Goal: Task Accomplishment & Management: Complete application form

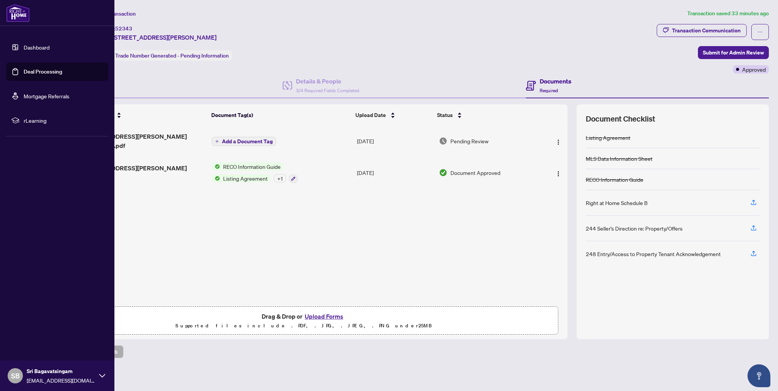
click at [35, 71] on link "Deal Processing" at bounding box center [43, 71] width 39 height 7
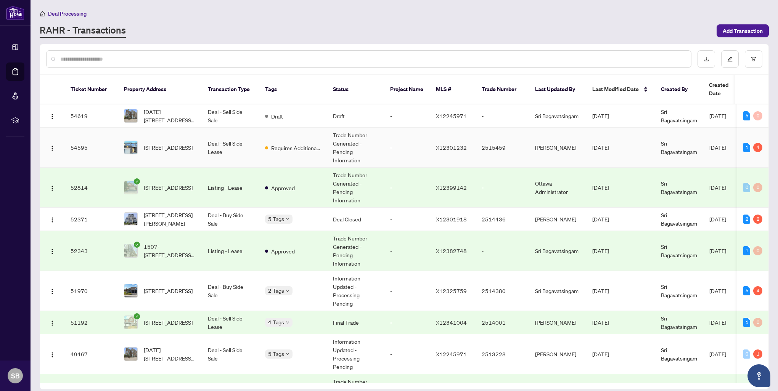
click at [192, 143] on span "[STREET_ADDRESS]" at bounding box center [168, 147] width 49 height 8
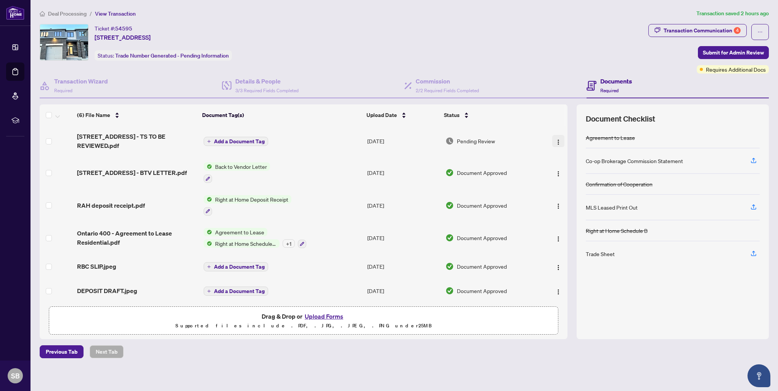
click at [555, 139] on img "button" at bounding box center [558, 142] width 6 height 6
click at [574, 178] on span "Download" at bounding box center [592, 177] width 73 height 8
click at [319, 315] on button "Upload Forms" at bounding box center [323, 317] width 43 height 10
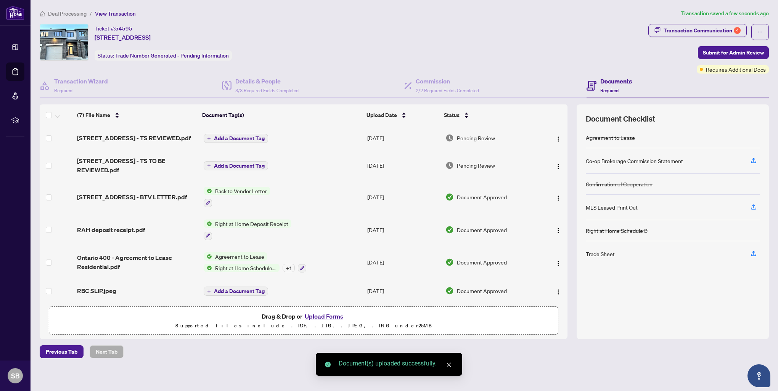
click at [320, 316] on button "Upload Forms" at bounding box center [323, 317] width 43 height 10
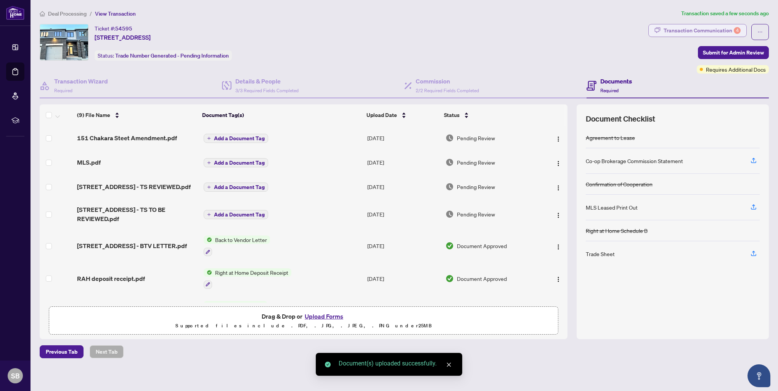
click at [699, 30] on div "Transaction Communication 4" at bounding box center [702, 30] width 77 height 12
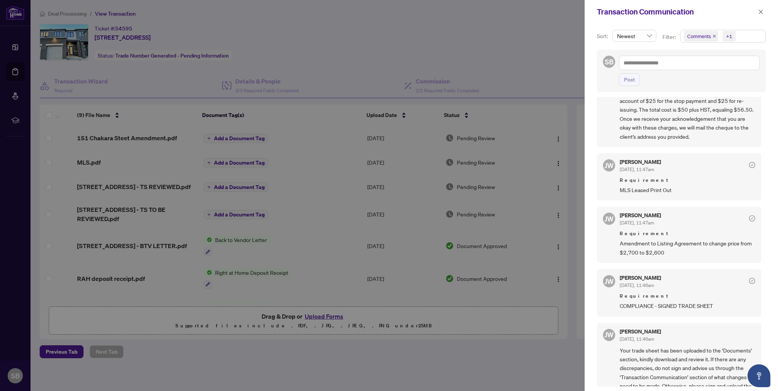
scroll to position [180, 0]
click at [480, 71] on div at bounding box center [389, 195] width 778 height 391
click at [760, 10] on icon "close" at bounding box center [760, 11] width 5 height 5
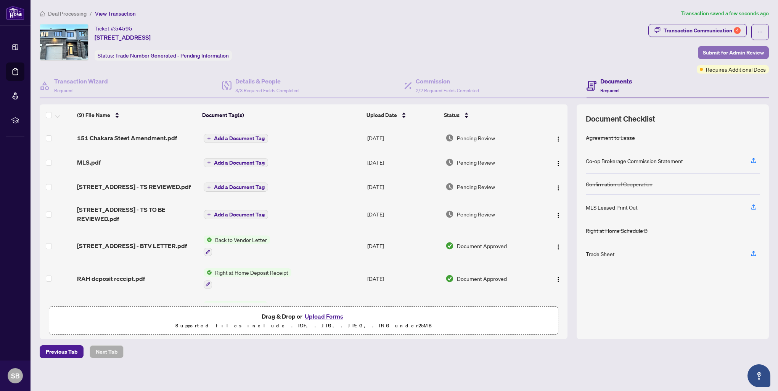
click at [721, 55] on span "Submit for Admin Review" at bounding box center [733, 53] width 61 height 12
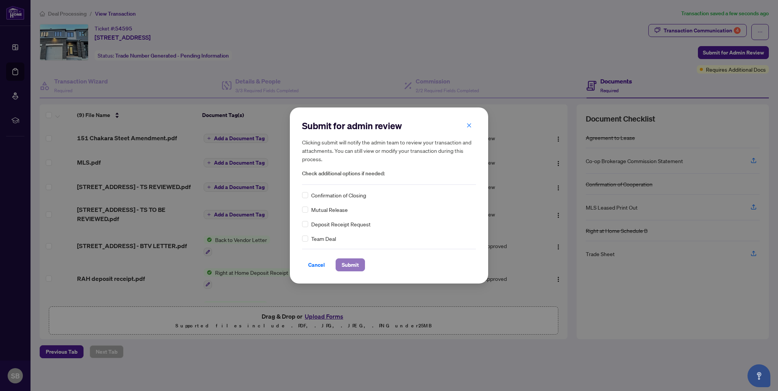
click at [349, 262] on span "Submit" at bounding box center [350, 265] width 17 height 12
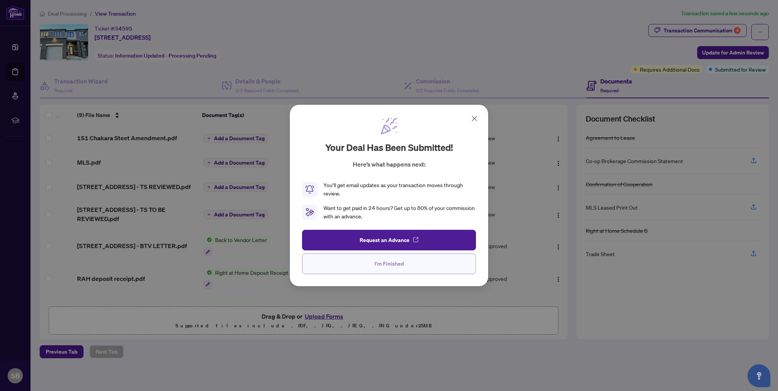
click at [381, 263] on span "I'm Finished" at bounding box center [388, 264] width 29 height 12
